Goal: Transaction & Acquisition: Purchase product/service

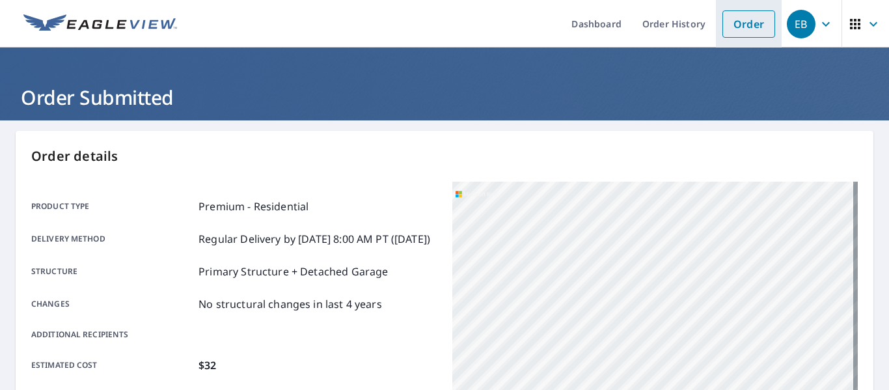
click at [728, 34] on link "Order" at bounding box center [748, 23] width 53 height 27
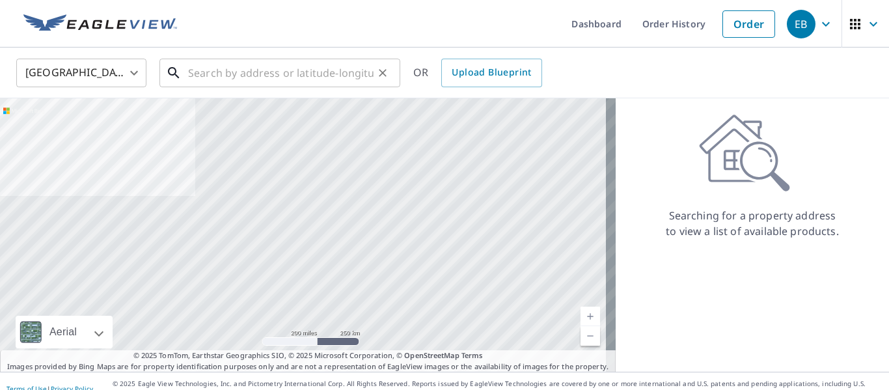
click at [274, 70] on input "text" at bounding box center [280, 73] width 185 height 36
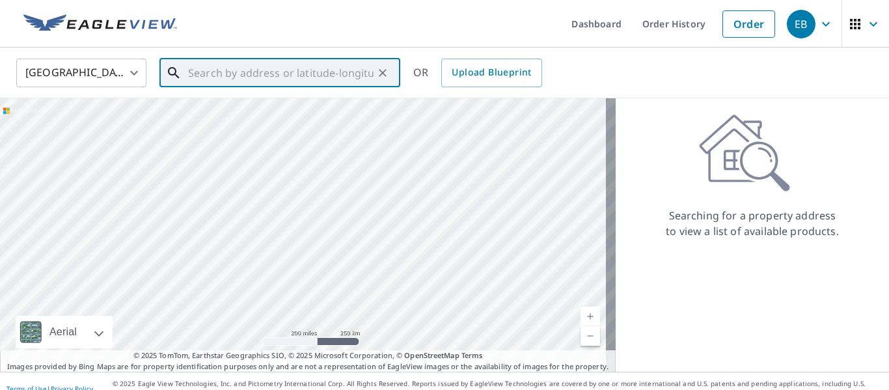
paste input "[STREET_ADDRESS][PERSON_NAME]"
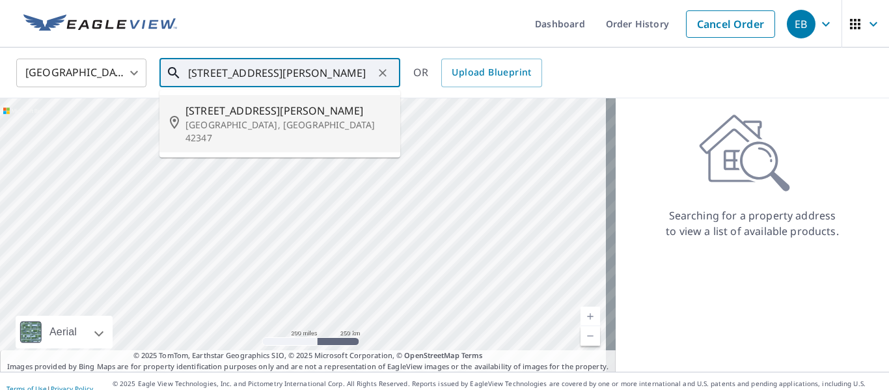
click at [275, 124] on p "[GEOGRAPHIC_DATA], [GEOGRAPHIC_DATA] 42347" at bounding box center [287, 131] width 204 height 26
type input "[STREET_ADDRESS][PERSON_NAME]"
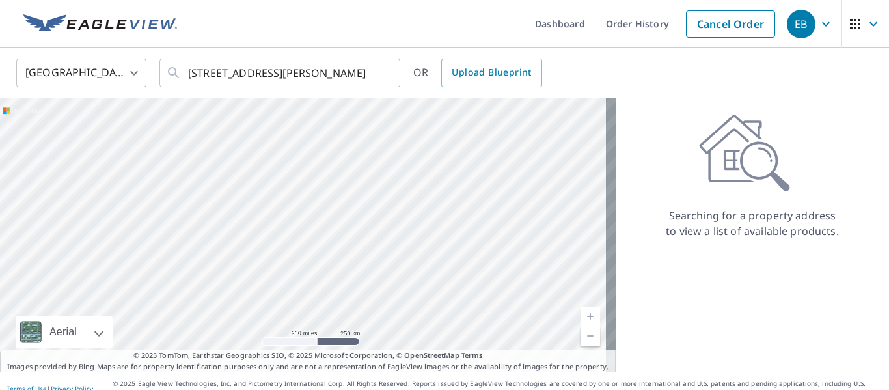
scroll to position [0, 0]
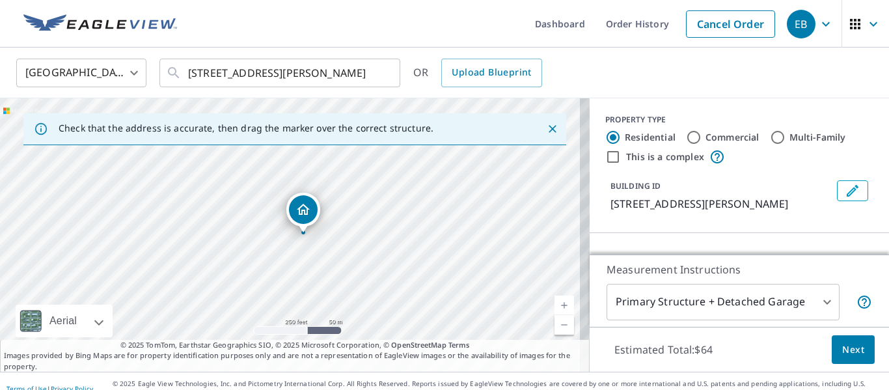
click at [554, 297] on link "Current Level 17, Zoom In" at bounding box center [564, 305] width 20 height 20
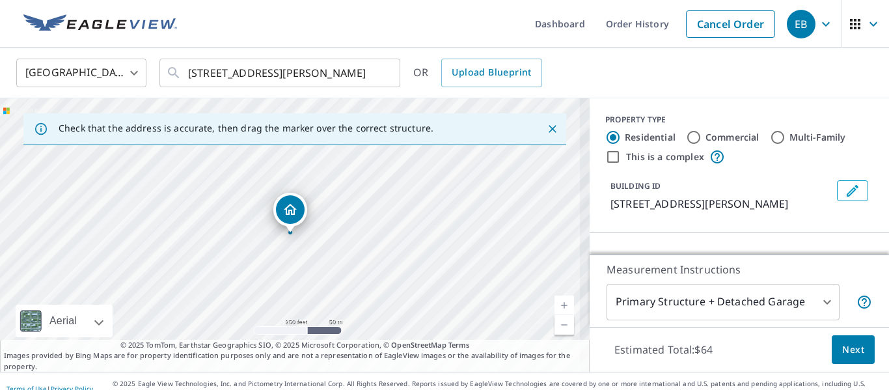
click at [554, 297] on link "Current Level 17.71574910825651, Zoom In" at bounding box center [564, 305] width 20 height 20
click at [554, 297] on link "Current Level 18.532756489558952, Zoom In Disabled" at bounding box center [564, 305] width 20 height 20
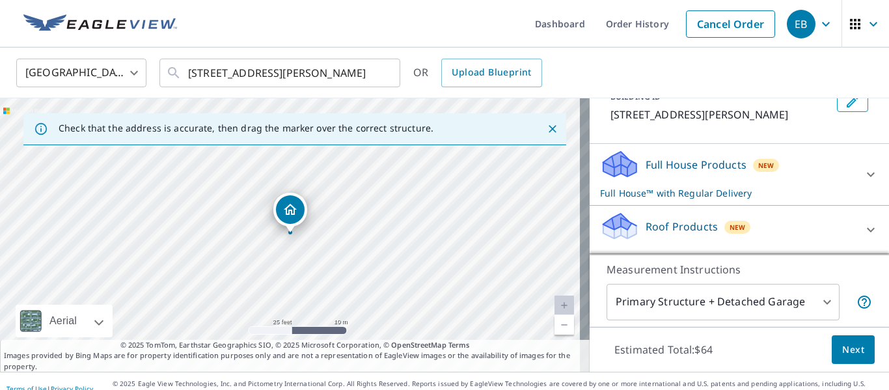
scroll to position [113, 0]
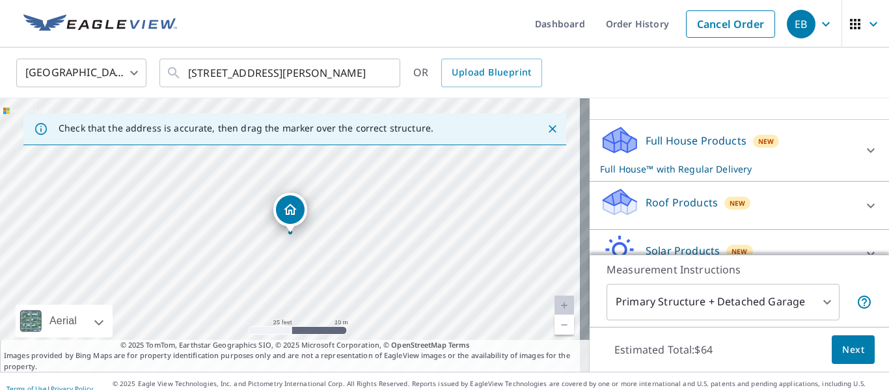
click at [684, 203] on p "Roof Products" at bounding box center [681, 203] width 72 height 16
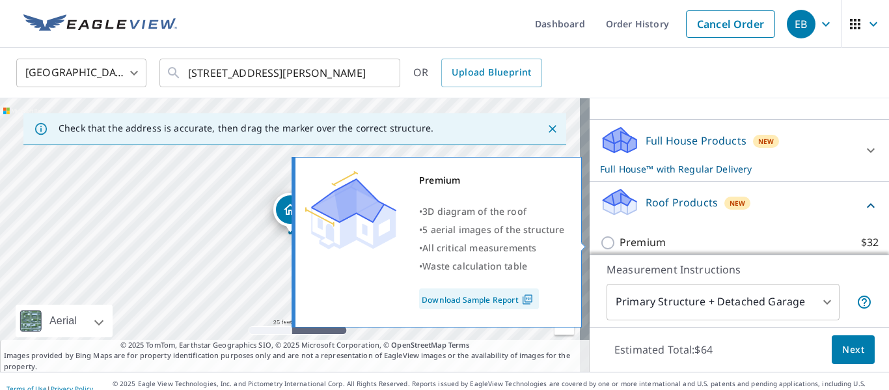
click at [645, 245] on p "Premium" at bounding box center [642, 242] width 46 height 16
click at [619, 245] on input "Premium $32" at bounding box center [610, 243] width 20 height 16
checkbox input "true"
checkbox input "false"
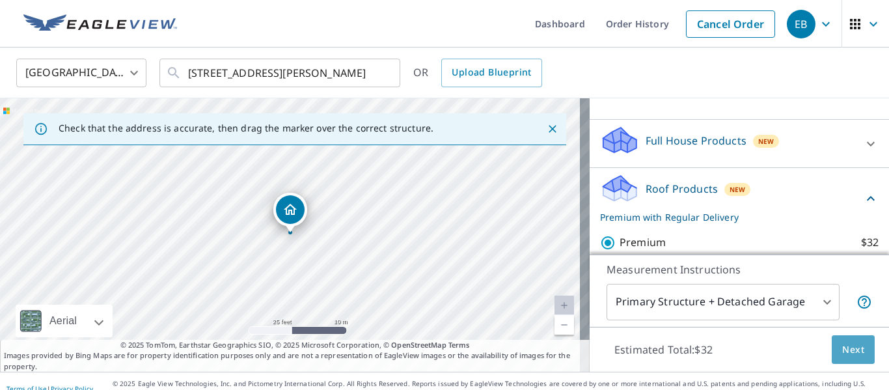
click at [838, 336] on button "Next" at bounding box center [853, 349] width 43 height 29
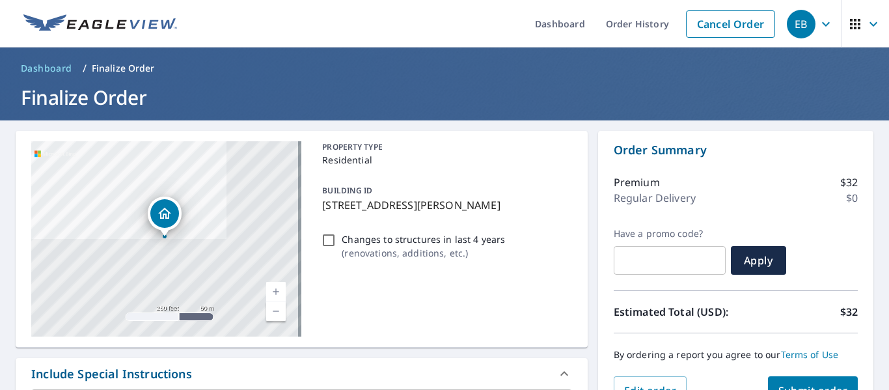
scroll to position [44, 0]
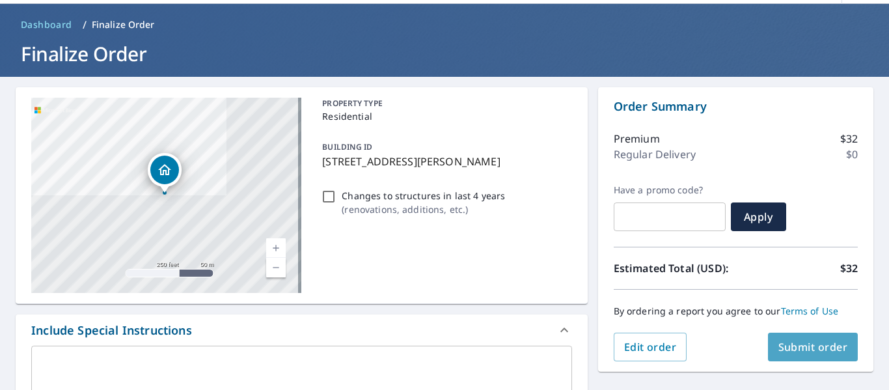
click at [792, 341] on span "Submit order" at bounding box center [813, 347] width 70 height 14
checkbox input "true"
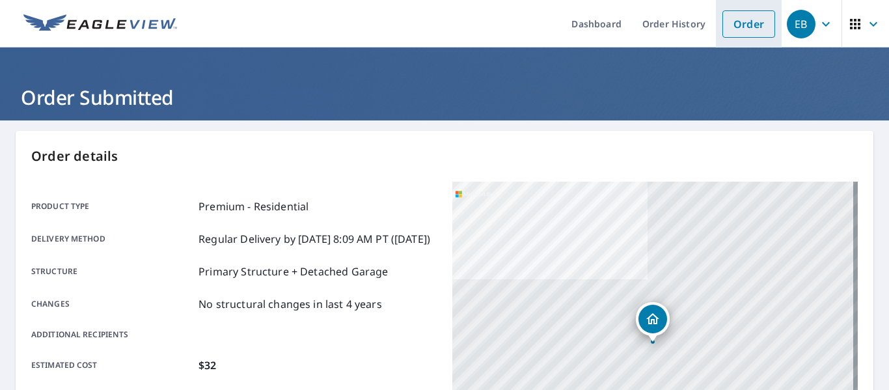
click at [745, 9] on li "Order" at bounding box center [749, 23] width 66 height 47
click at [737, 29] on link "Order" at bounding box center [748, 23] width 53 height 27
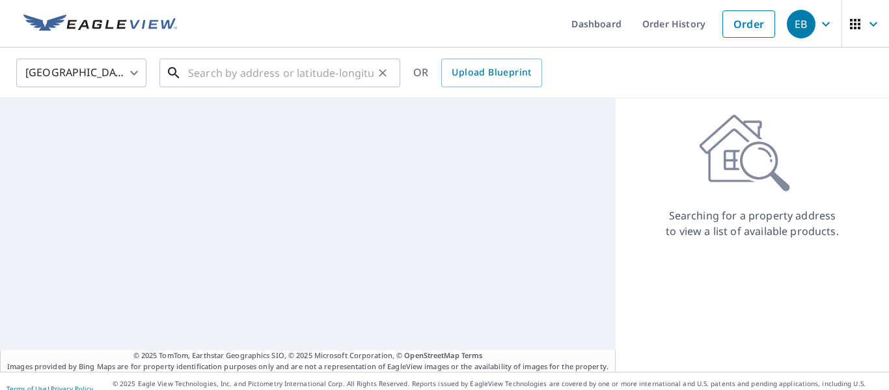
click at [307, 69] on input "text" at bounding box center [280, 73] width 185 height 36
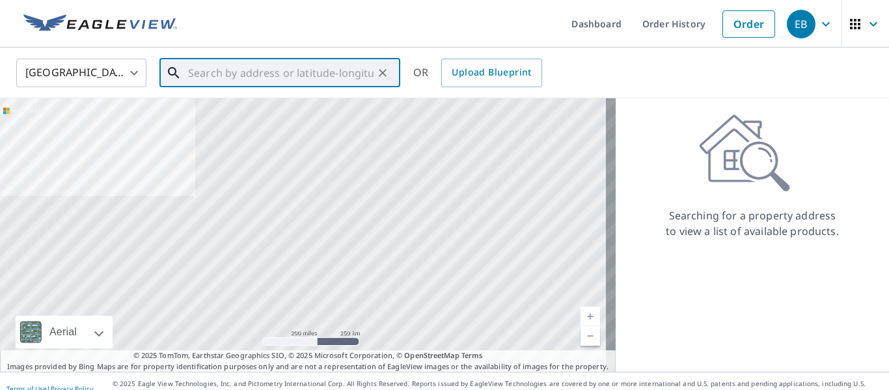
paste input "[STREET_ADDRESS]"
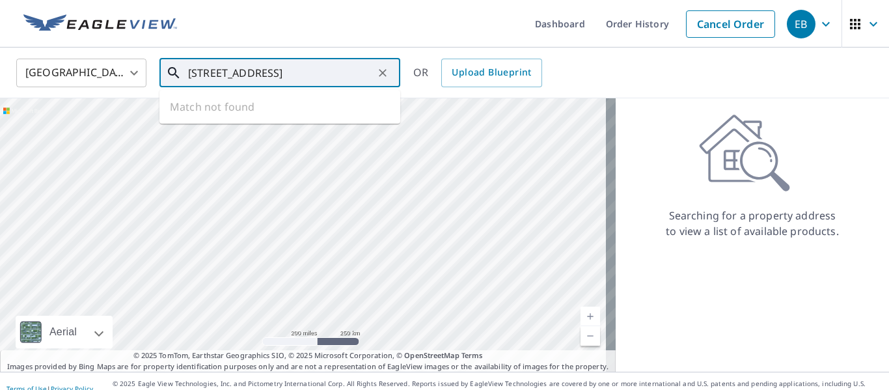
scroll to position [0, 21]
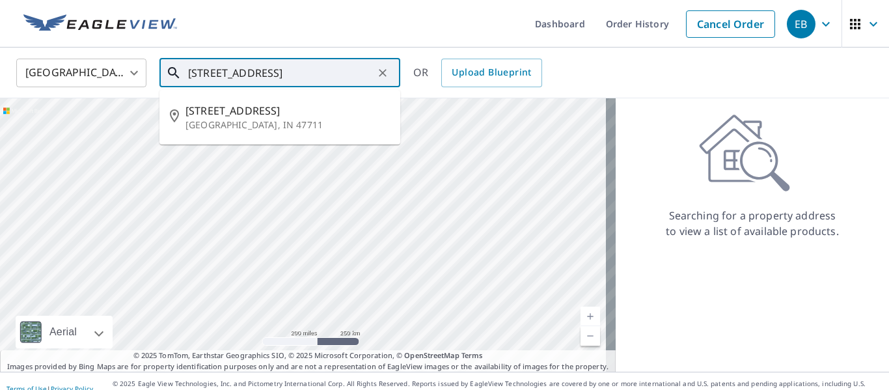
type input "[STREET_ADDRESS]"
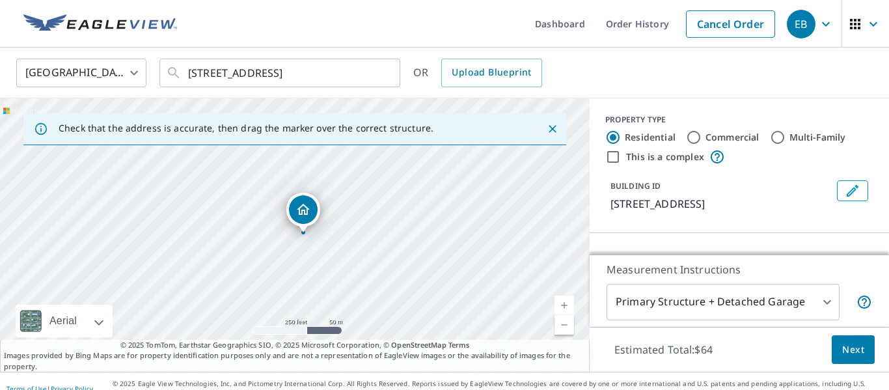
scroll to position [0, 0]
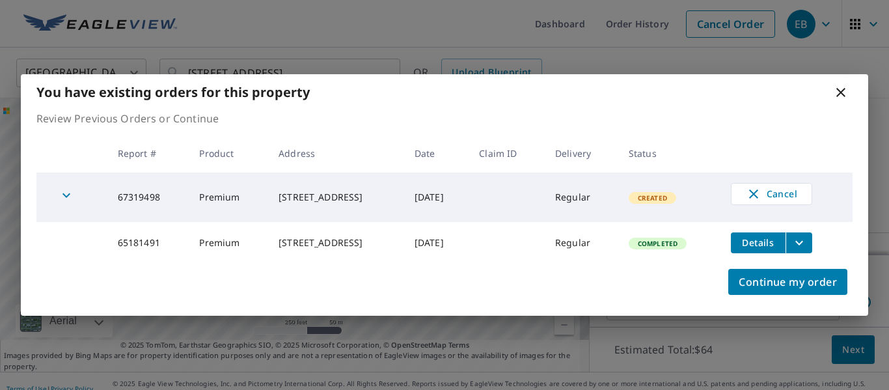
click at [559, 299] on div "Continue my order" at bounding box center [444, 290] width 847 height 52
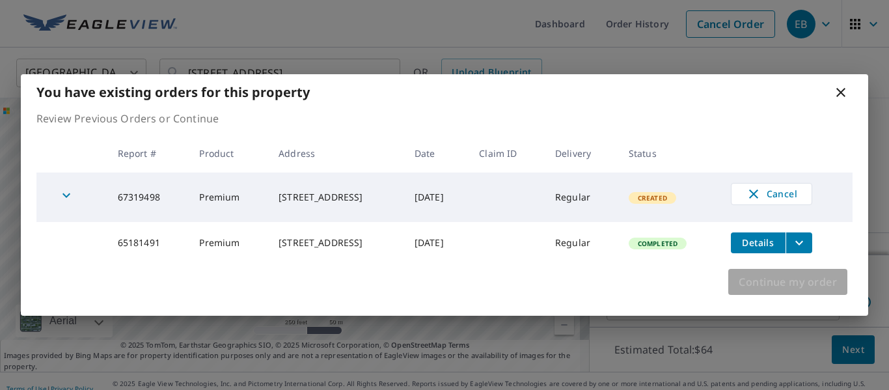
click at [746, 281] on span "Continue my order" at bounding box center [788, 282] width 98 height 18
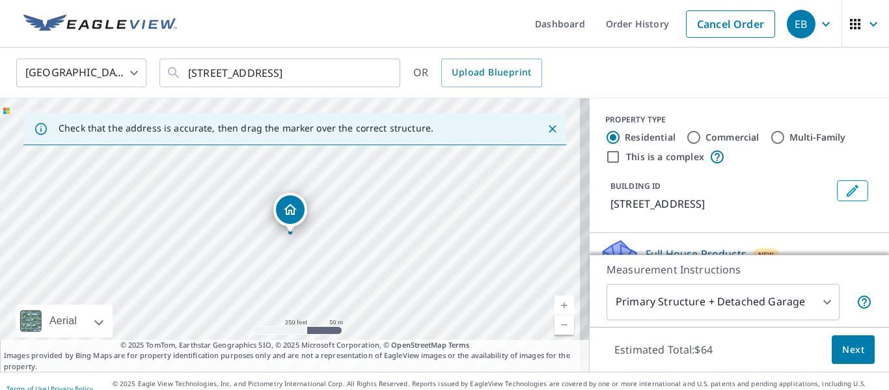
click at [554, 301] on link "Current Level 17, Zoom In" at bounding box center [564, 305] width 20 height 20
click at [554, 301] on link "Current Level 18, Zoom In" at bounding box center [564, 305] width 20 height 20
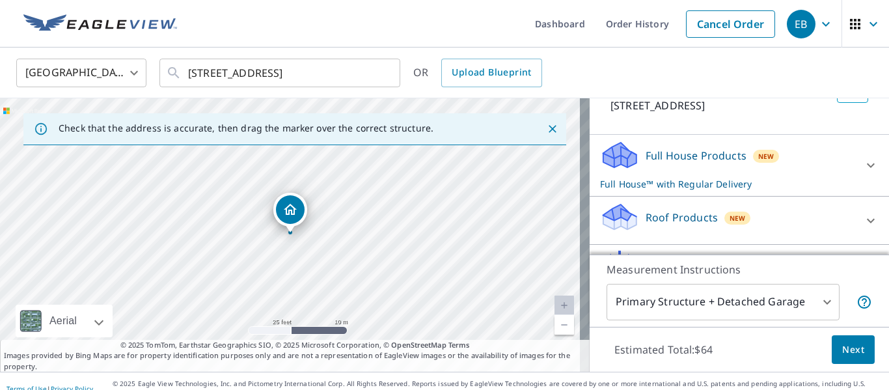
scroll to position [99, 0]
click at [679, 222] on div "Roof Products New" at bounding box center [727, 219] width 255 height 37
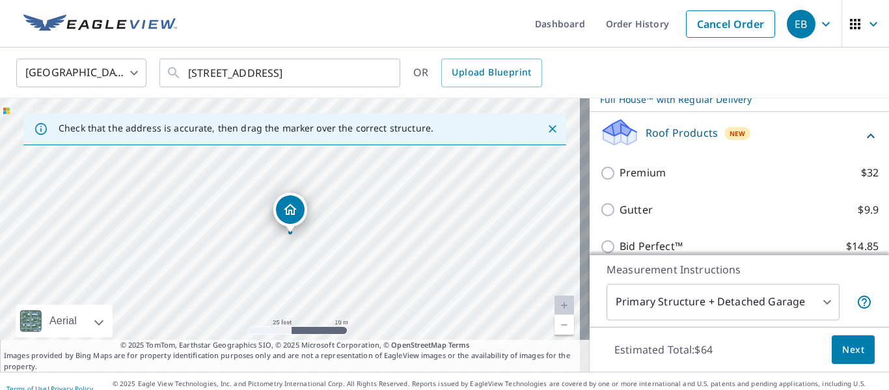
scroll to position [184, 0]
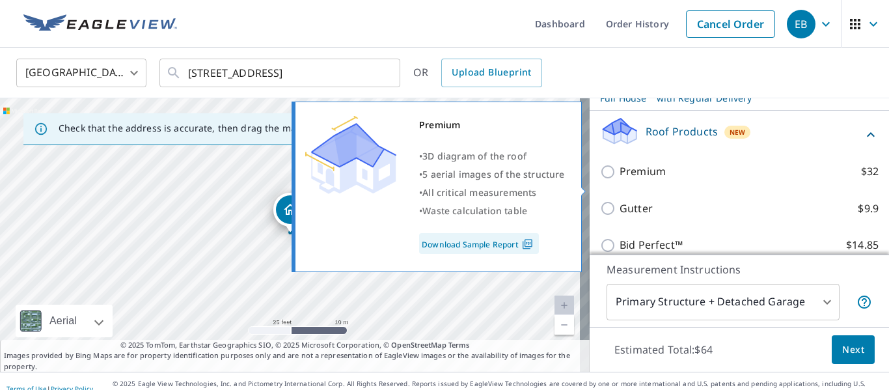
click at [642, 180] on p "Premium" at bounding box center [642, 171] width 46 height 16
click at [619, 180] on input "Premium $32" at bounding box center [610, 172] width 20 height 16
checkbox input "true"
checkbox input "false"
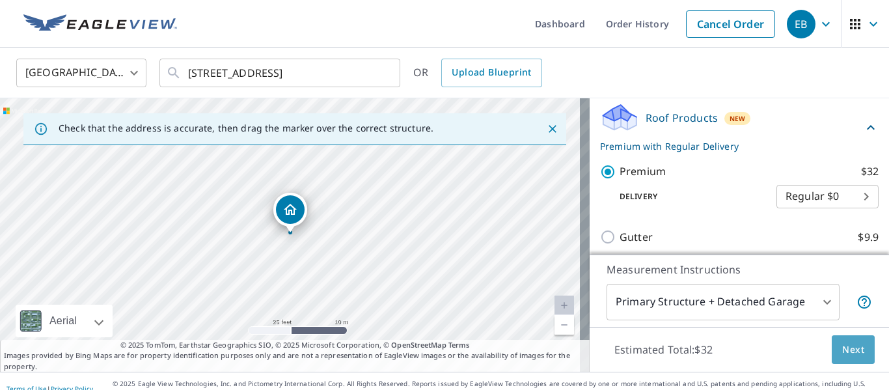
click at [844, 342] on span "Next" at bounding box center [853, 350] width 22 height 16
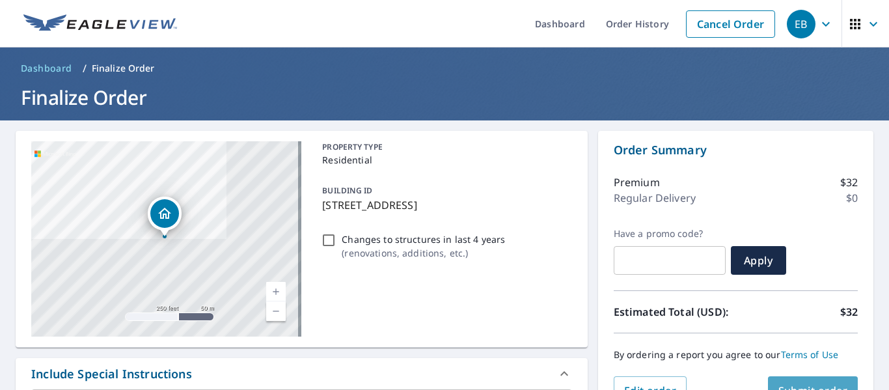
click at [820, 383] on span "Submit order" at bounding box center [813, 390] width 70 height 14
checkbox input "true"
